Goal: Navigation & Orientation: Find specific page/section

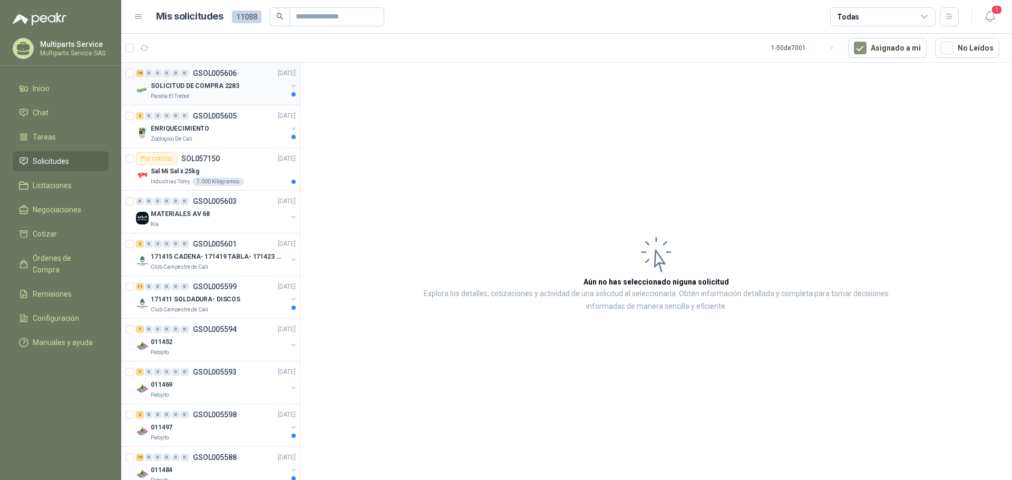
click at [220, 92] on div "SOLICITUD DE COMPRA 2283" at bounding box center [219, 86] width 137 height 13
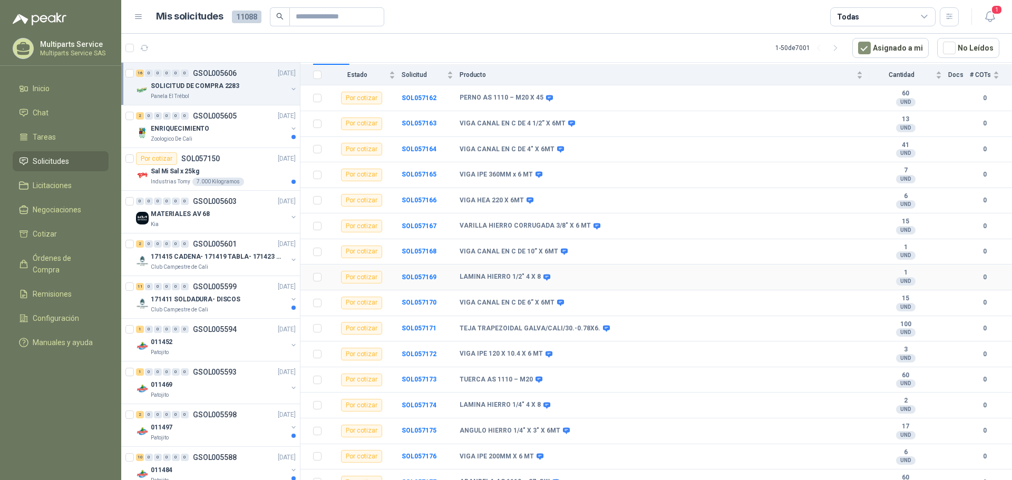
scroll to position [130, 0]
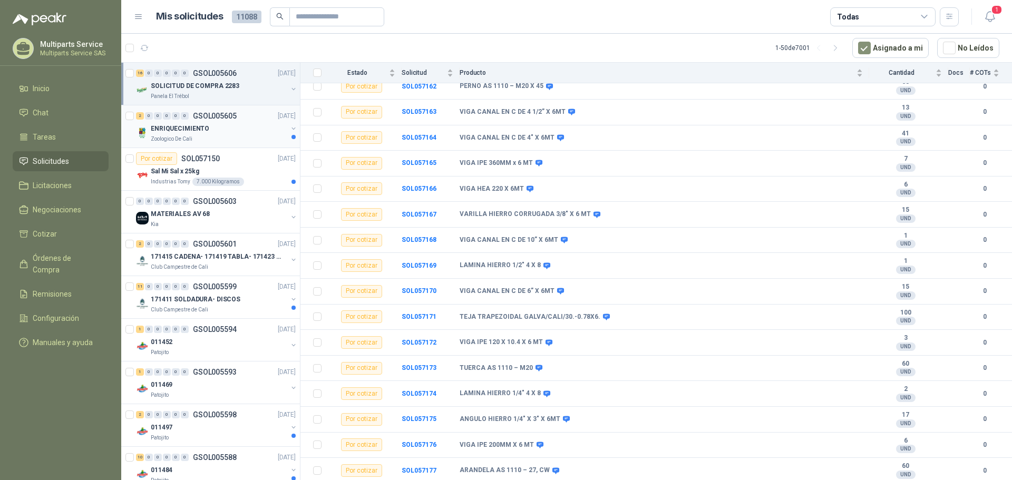
click at [221, 130] on div "ENRIQUECIMIENTO" at bounding box center [219, 128] width 137 height 13
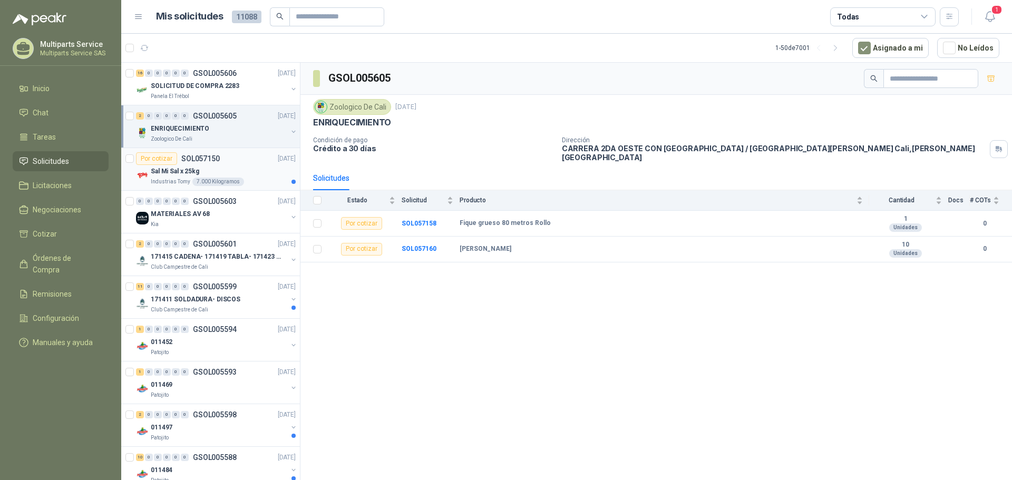
click at [256, 166] on div "Sal Mi Sal x 25kg" at bounding box center [223, 171] width 145 height 13
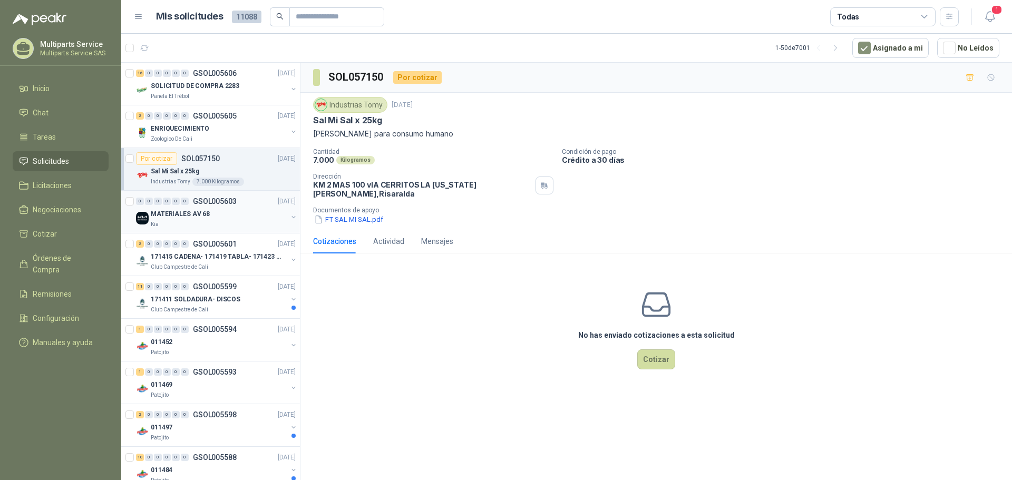
click at [250, 215] on div "MATERIALES AV 68" at bounding box center [219, 214] width 137 height 13
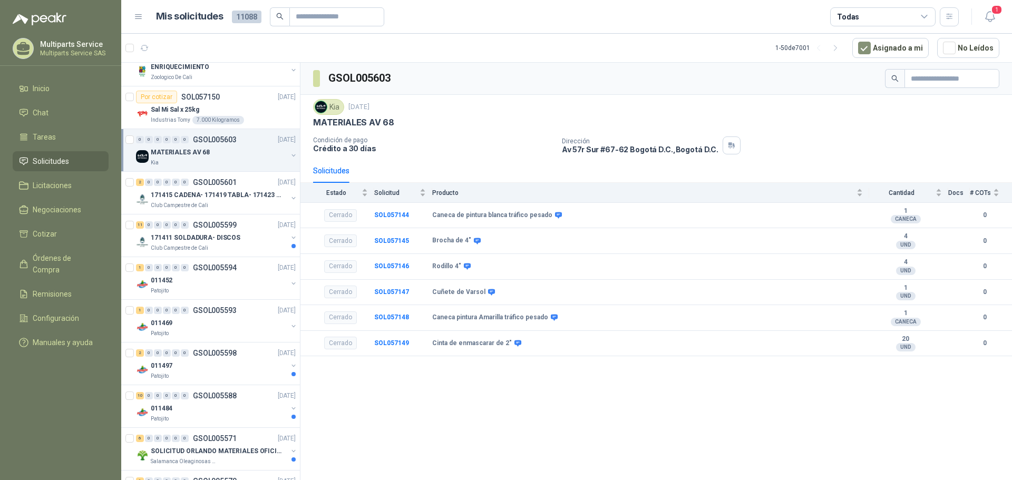
scroll to position [105, 0]
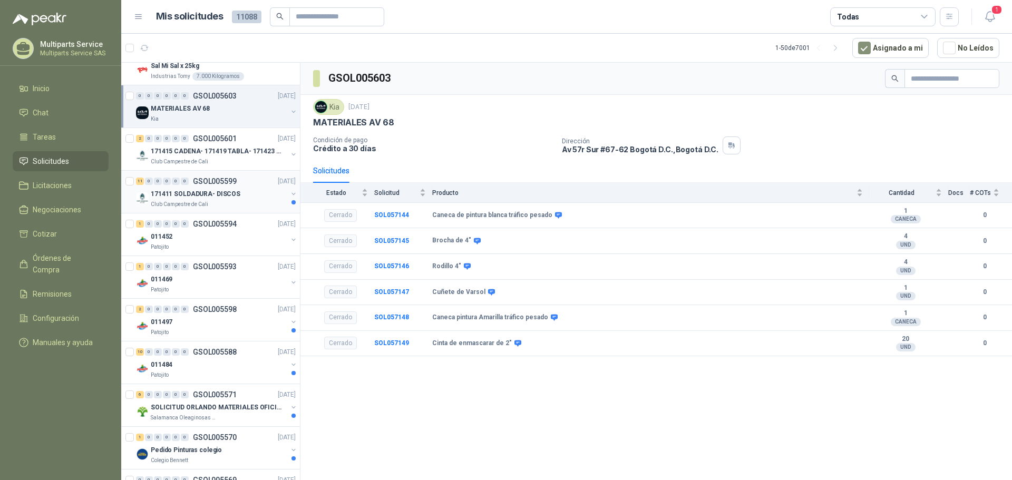
click at [266, 192] on div "171411 SOLDADURA- DISCOS" at bounding box center [219, 194] width 137 height 13
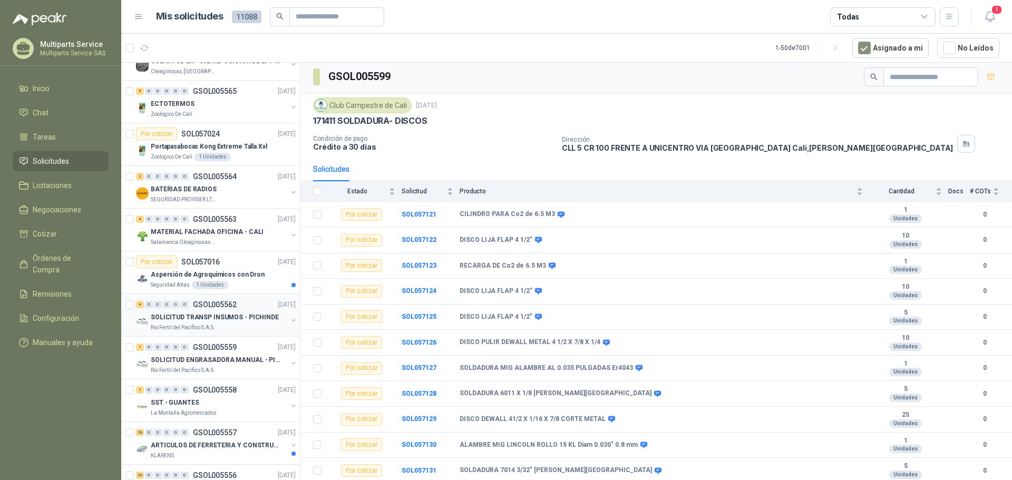
scroll to position [844, 0]
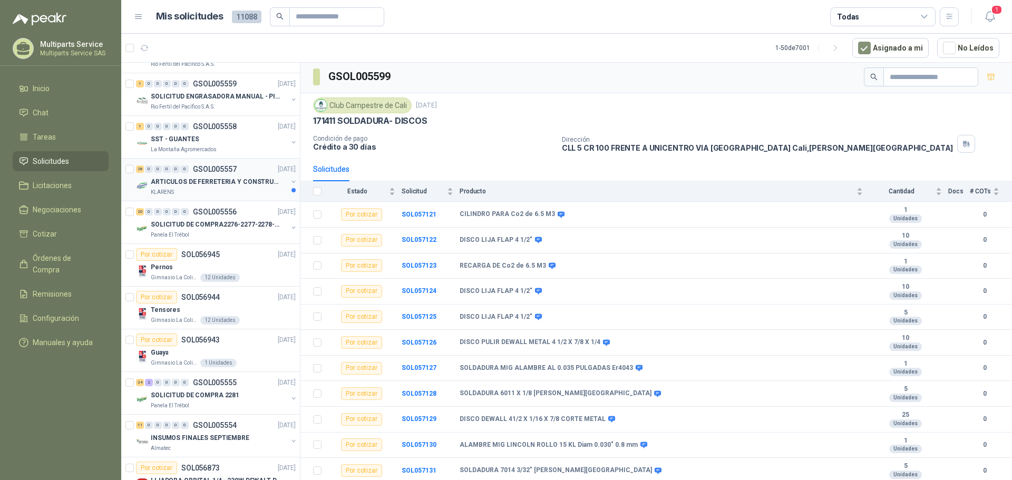
click at [246, 193] on div "KLARENS" at bounding box center [219, 192] width 137 height 8
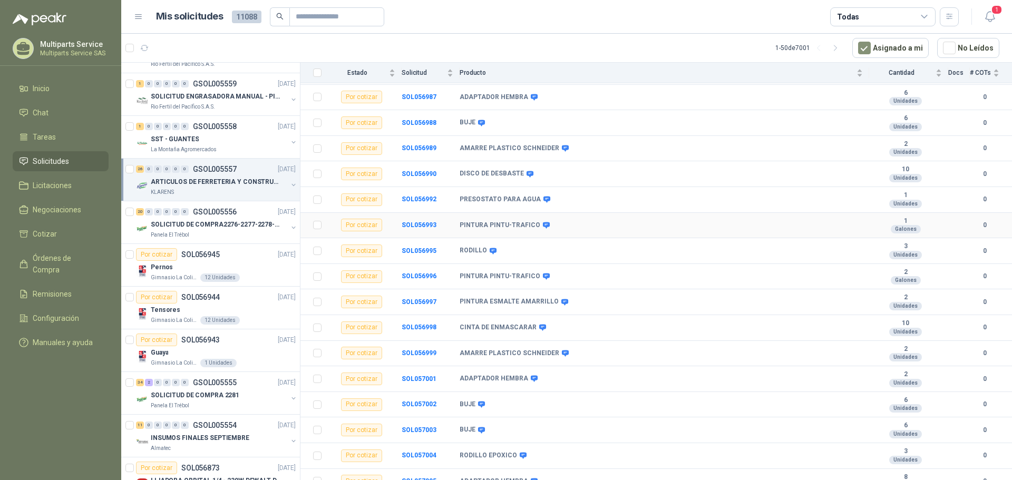
scroll to position [386, 0]
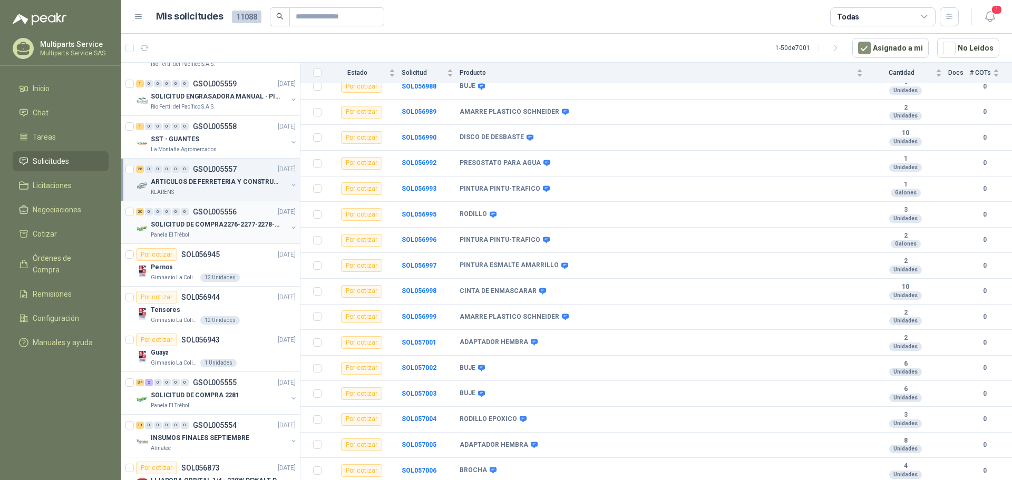
click at [250, 228] on p "SOLICITUD DE COMPRA2276-2277-2278-2284-2285-" at bounding box center [216, 225] width 131 height 10
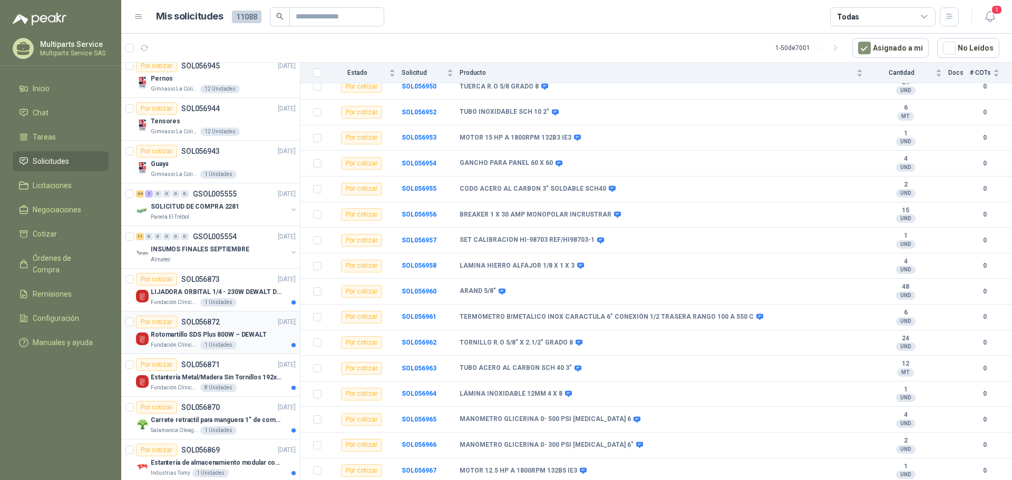
scroll to position [1055, 0]
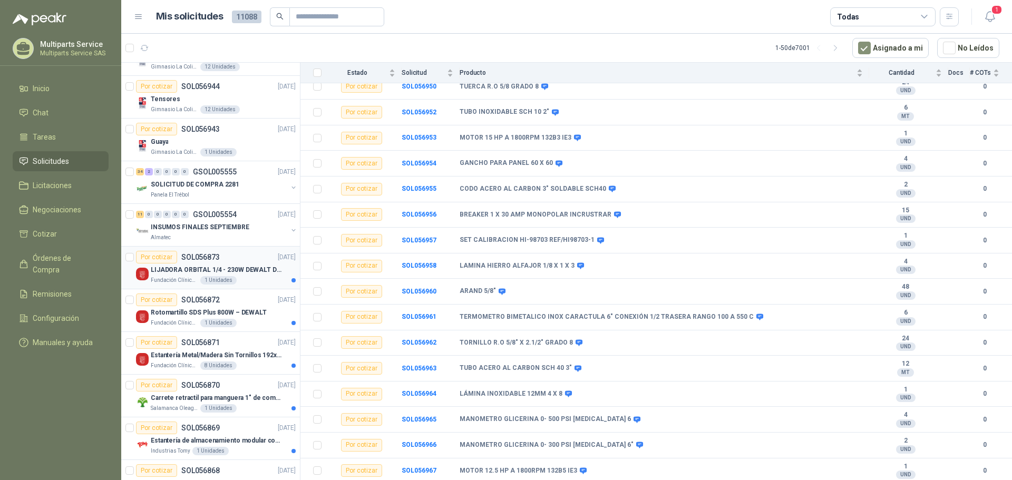
click at [254, 271] on p "LIJADORA ORBITAL 1/4 - 230W DEWALT DWE6411-B3" at bounding box center [216, 270] width 131 height 10
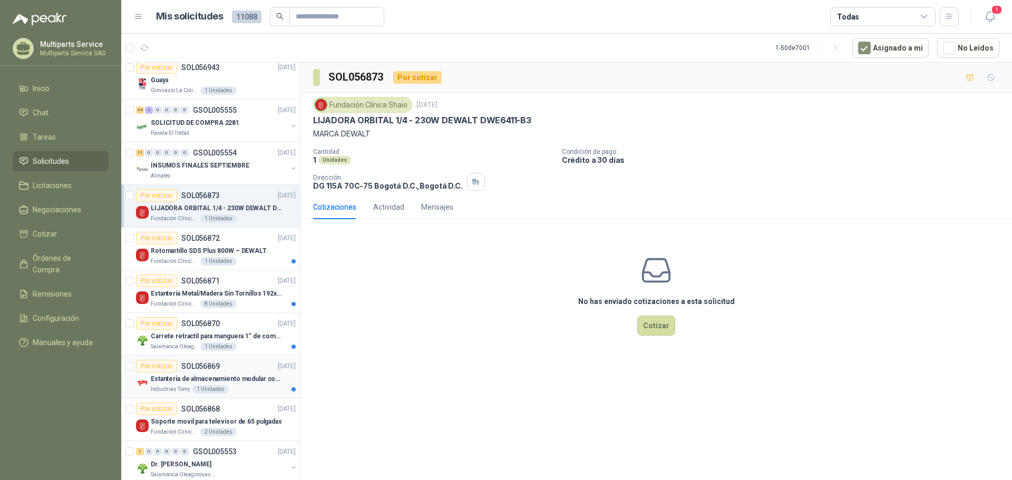
scroll to position [1213, 0]
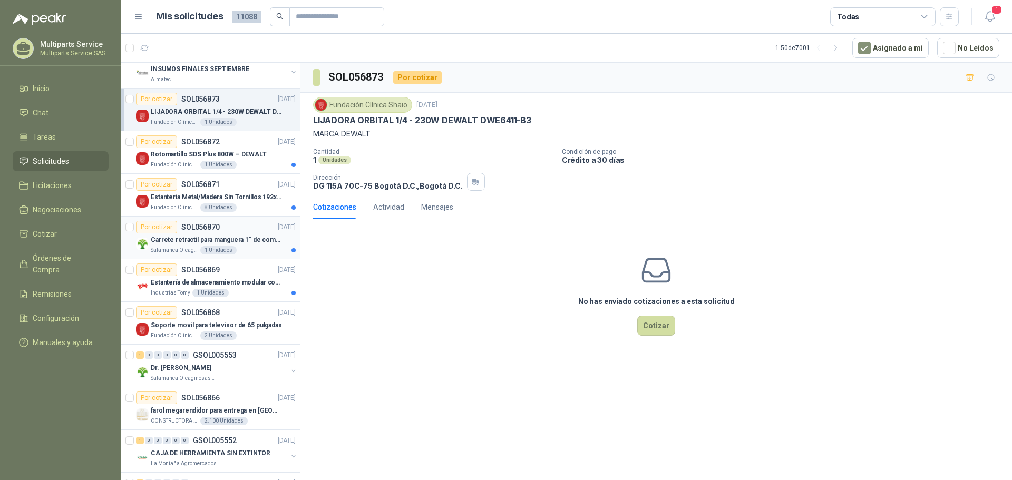
click at [259, 241] on p "Carrete retractil para manguera 1" de combustible" at bounding box center [216, 240] width 131 height 10
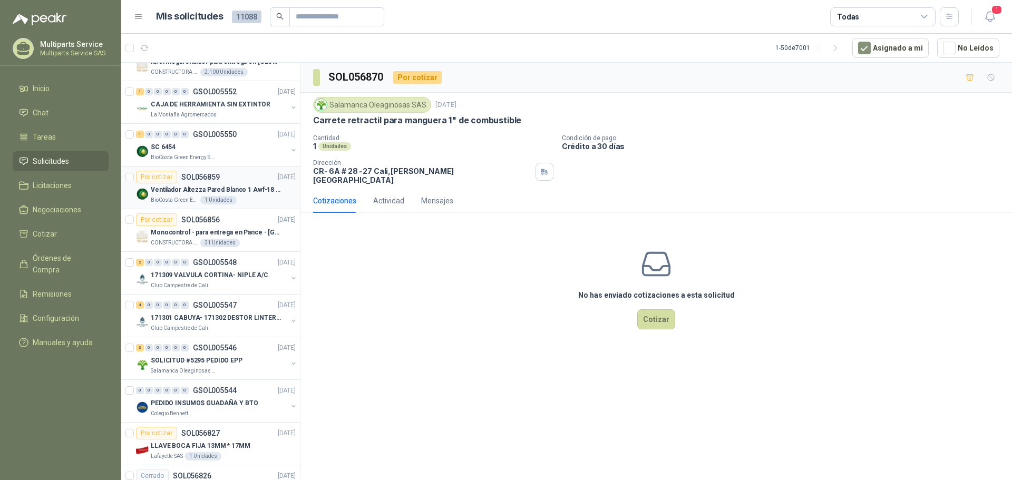
scroll to position [1582, 0]
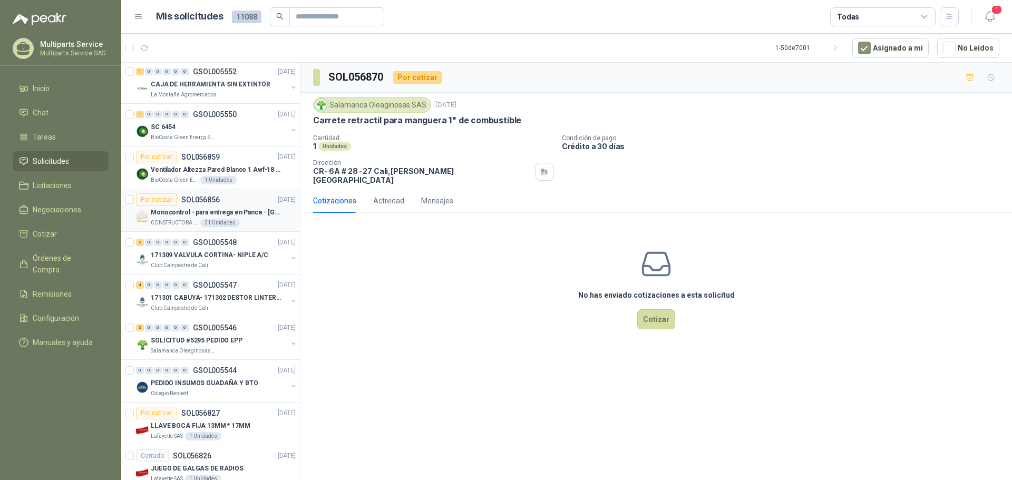
click at [271, 214] on div "Monocontrol - para entrega en Pance - [GEOGRAPHIC_DATA]" at bounding box center [223, 212] width 145 height 13
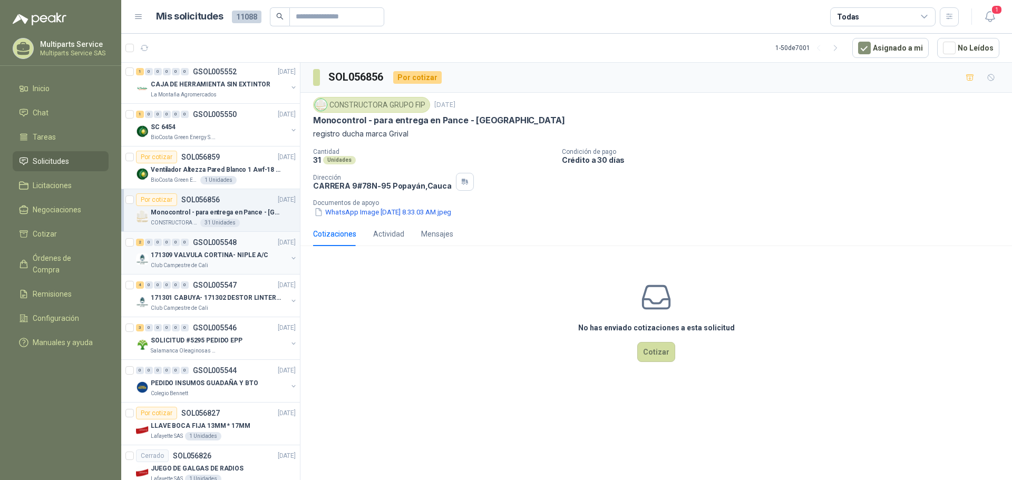
click at [225, 249] on div "171309 VALVULA CORTINA- NIPLE A/C" at bounding box center [219, 255] width 137 height 13
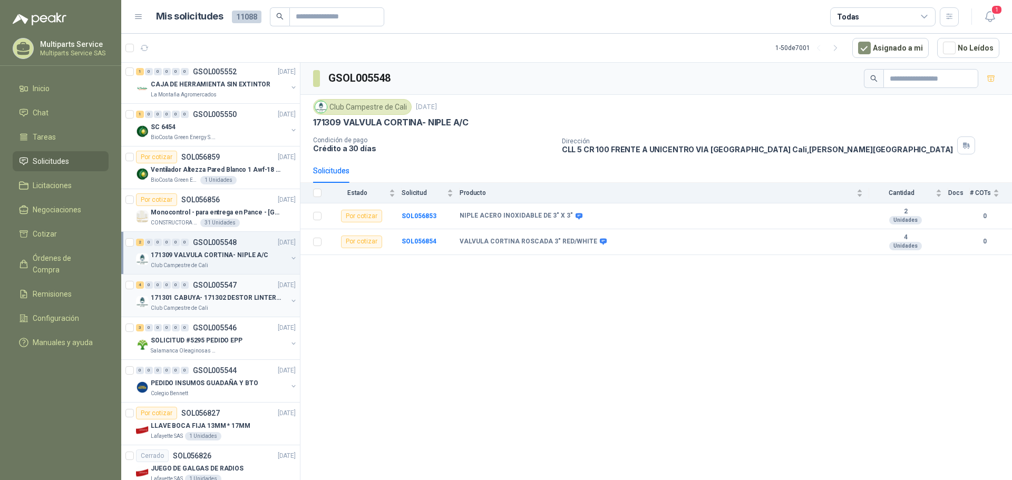
click at [243, 311] on div "Club Campestre de Cali" at bounding box center [219, 308] width 137 height 8
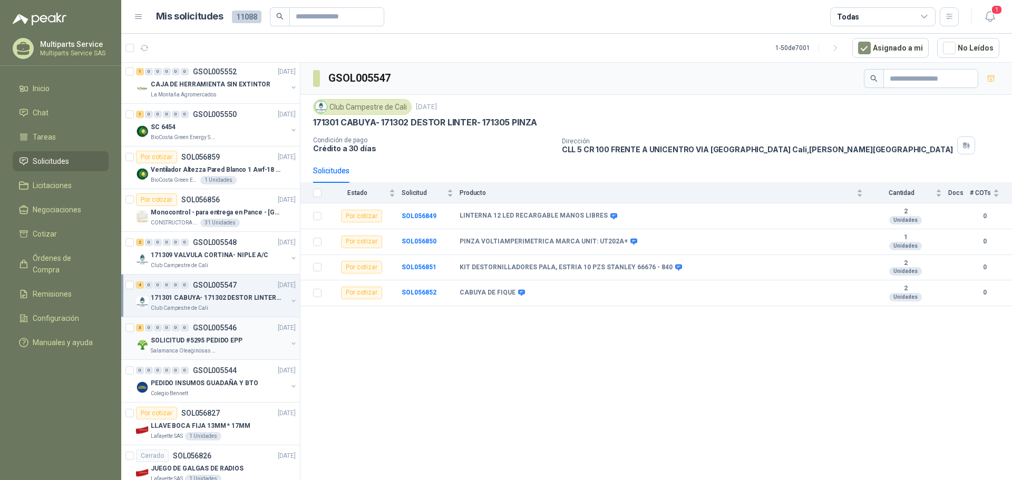
click at [235, 337] on p "SOLICITUD #5295 PEDIDO EPP" at bounding box center [197, 341] width 92 height 10
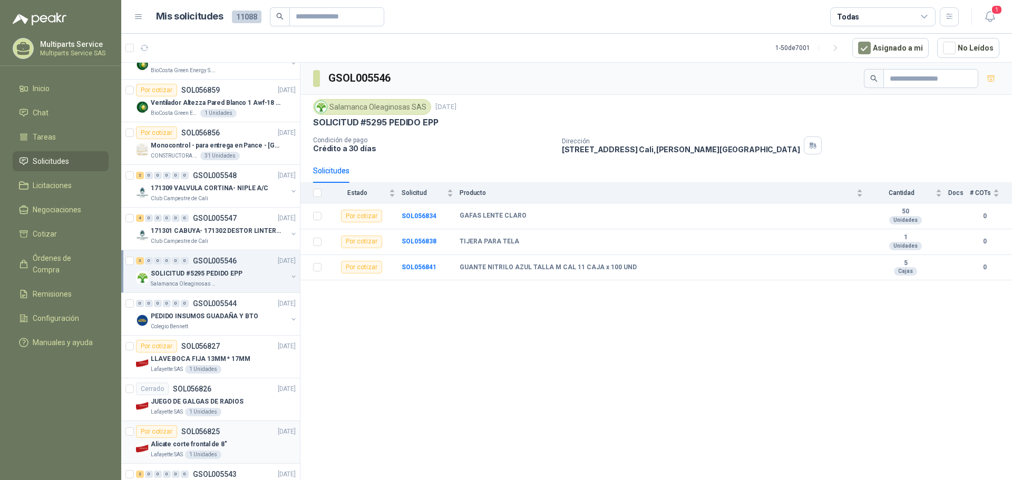
scroll to position [1738, 0]
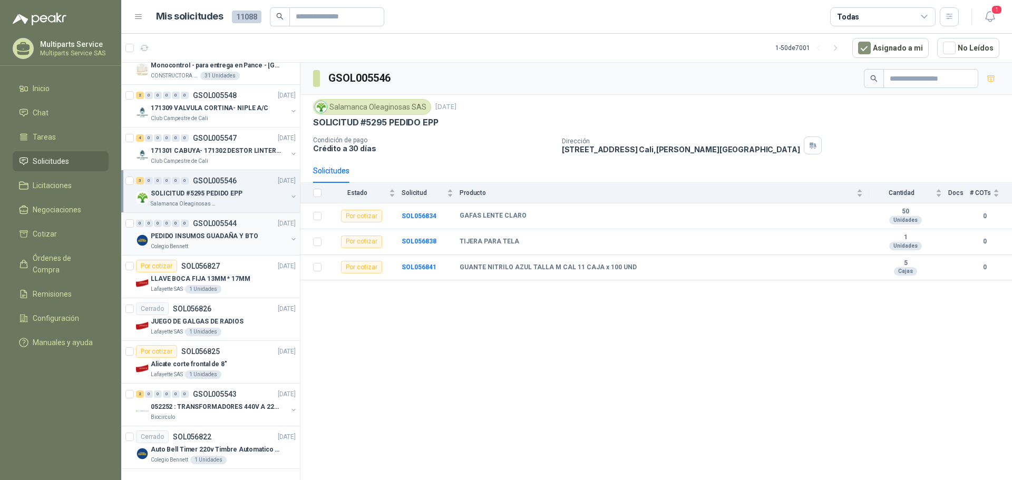
click at [254, 243] on div "Colegio Bennett" at bounding box center [219, 247] width 137 height 8
